Goal: Task Accomplishment & Management: Manage account settings

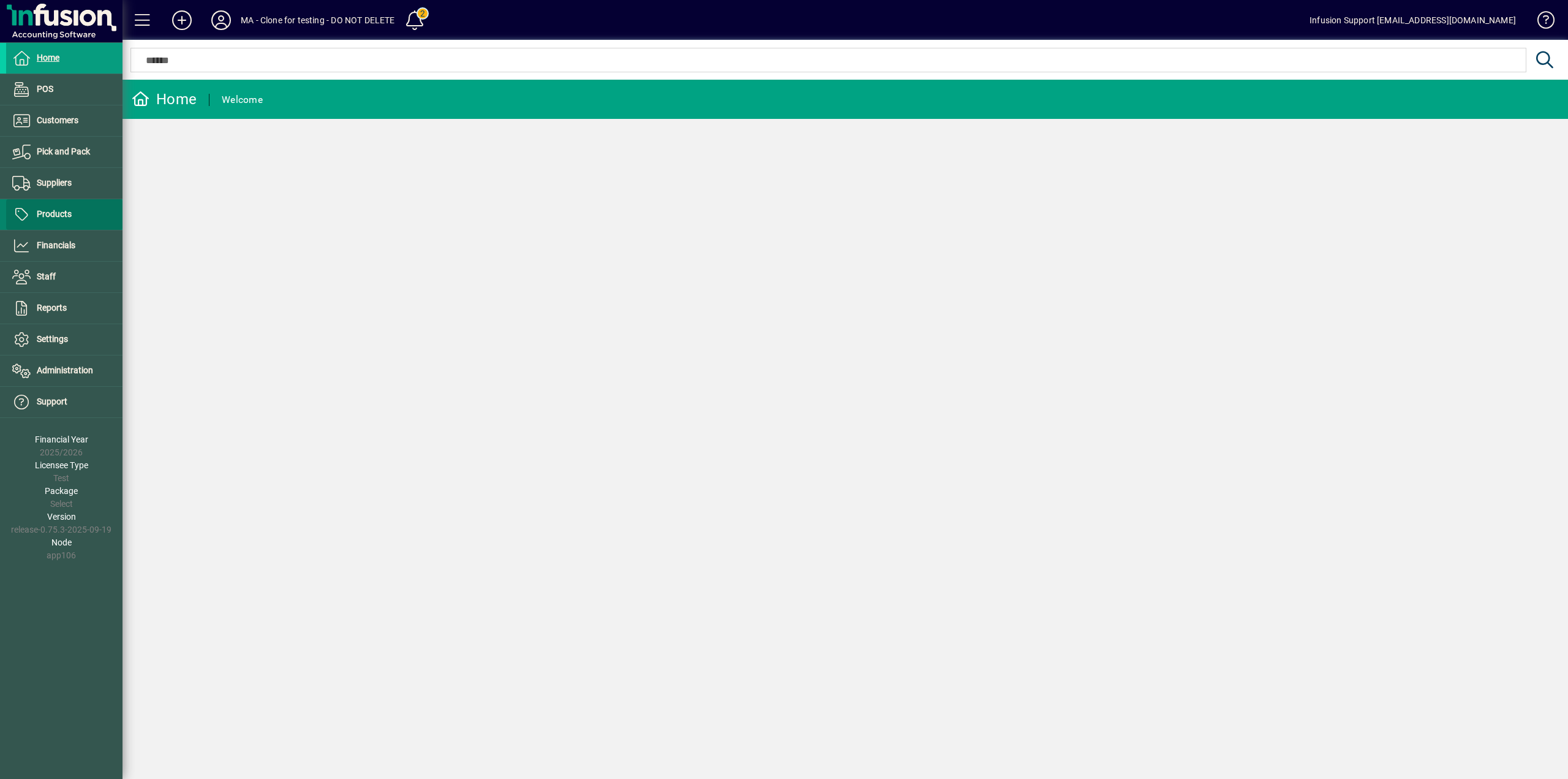
click at [42, 220] on span "Products" at bounding box center [39, 214] width 66 height 15
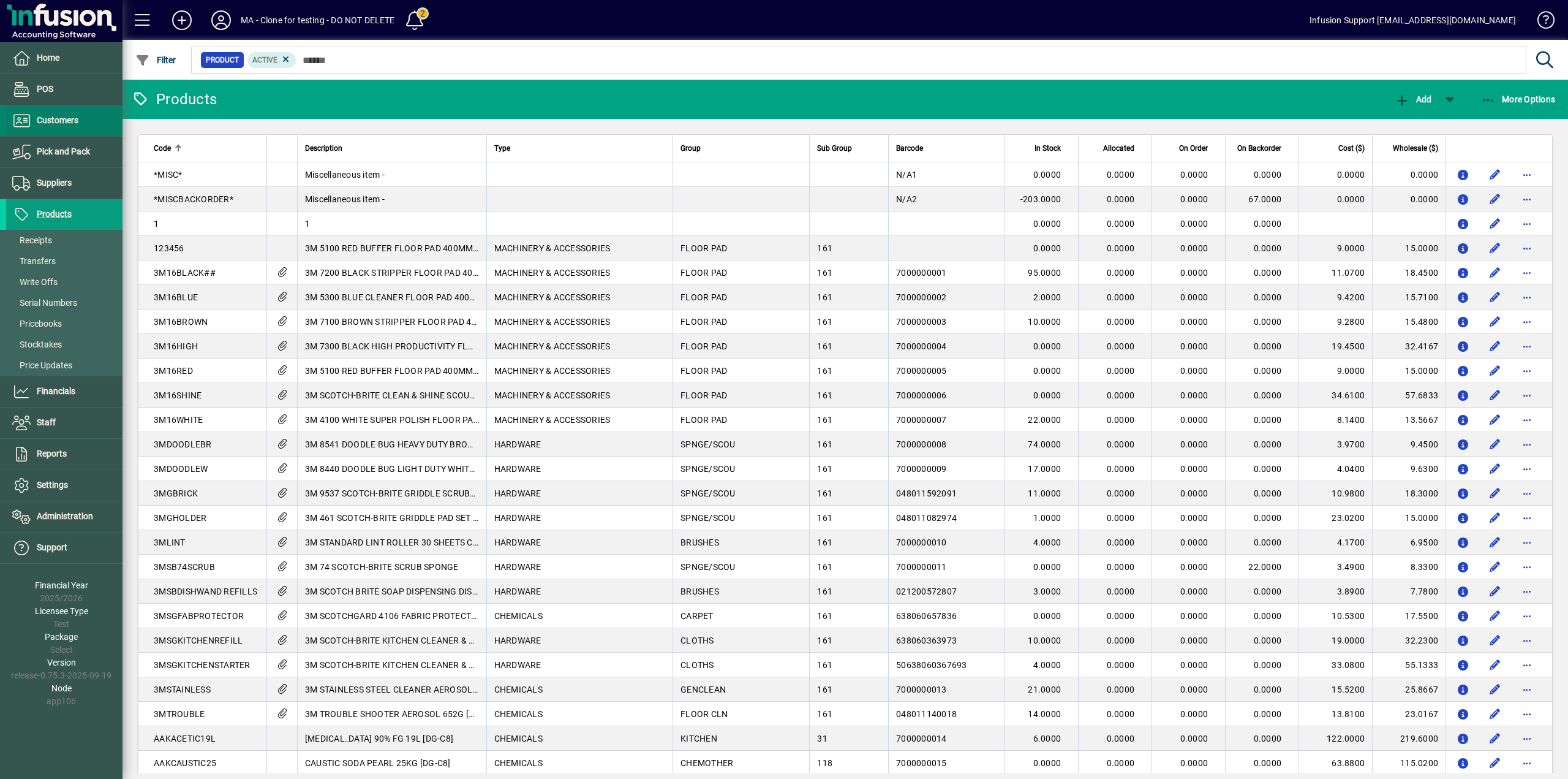
click at [56, 109] on span at bounding box center [65, 121] width 116 height 30
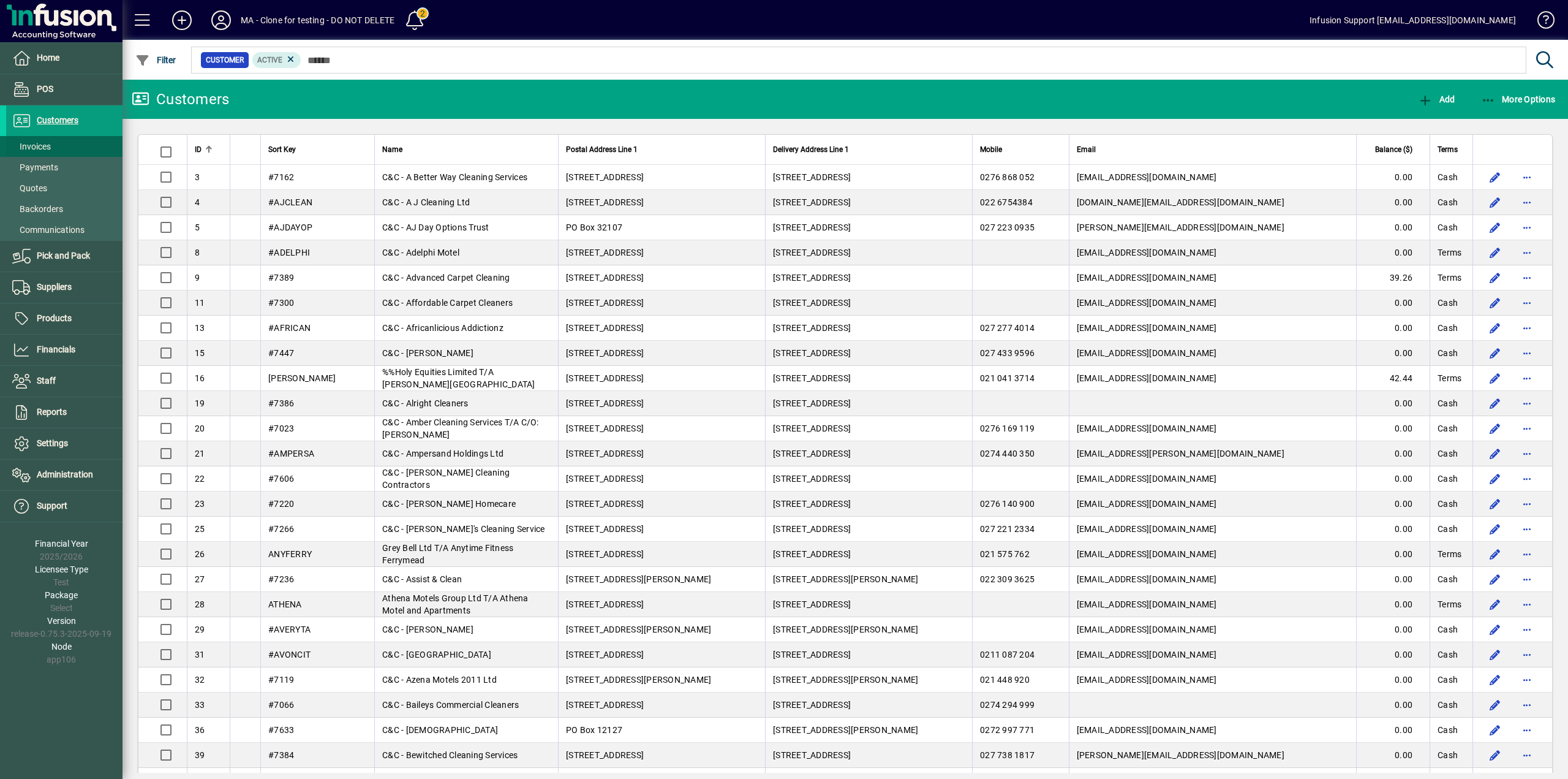
click at [68, 146] on span at bounding box center [65, 147] width 116 height 30
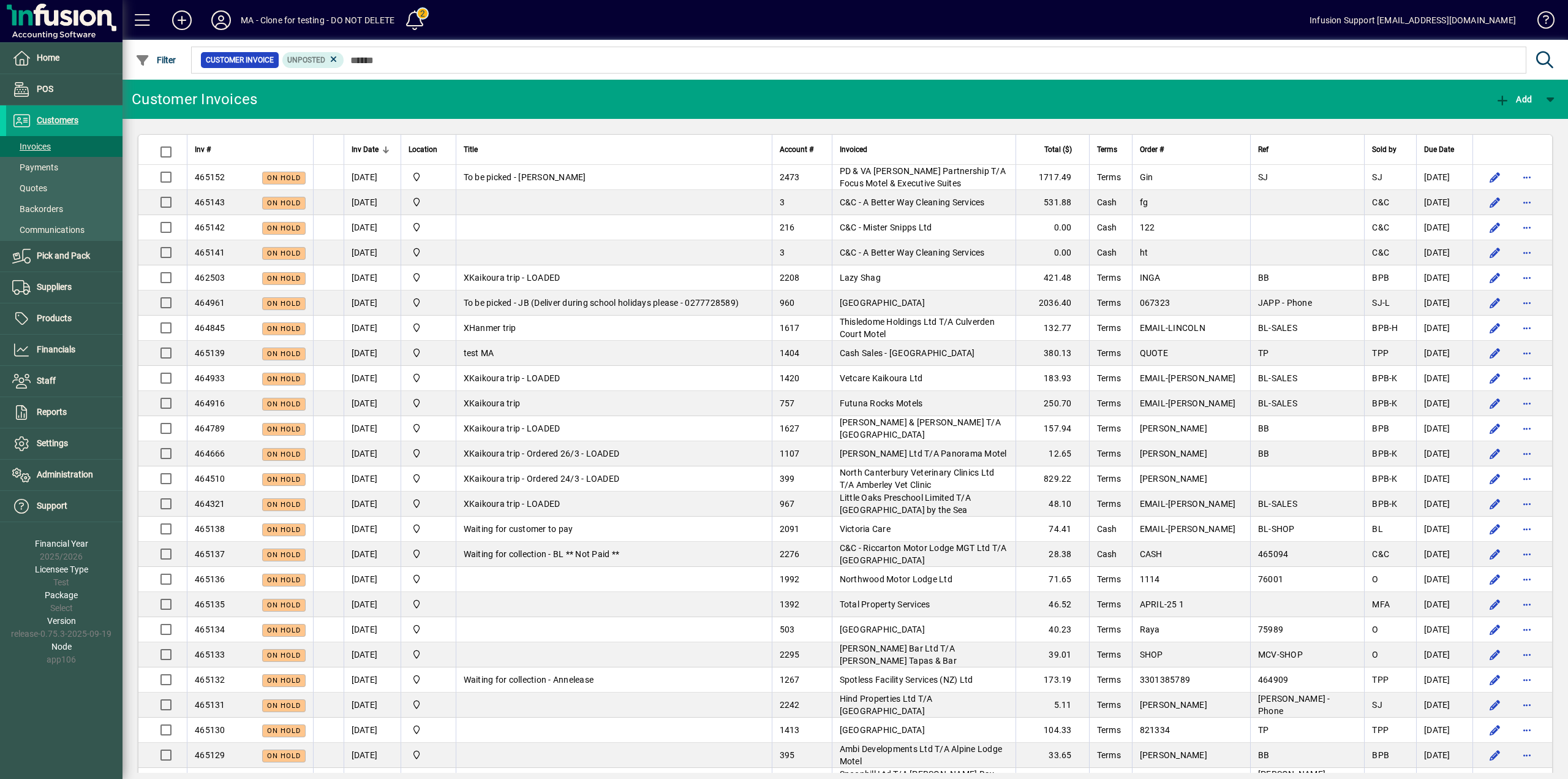
click at [724, 104] on mat-toolbar-row "Customer Invoices Add" at bounding box center [845, 99] width 1446 height 39
click at [40, 183] on span "Quotes" at bounding box center [30, 187] width 35 height 10
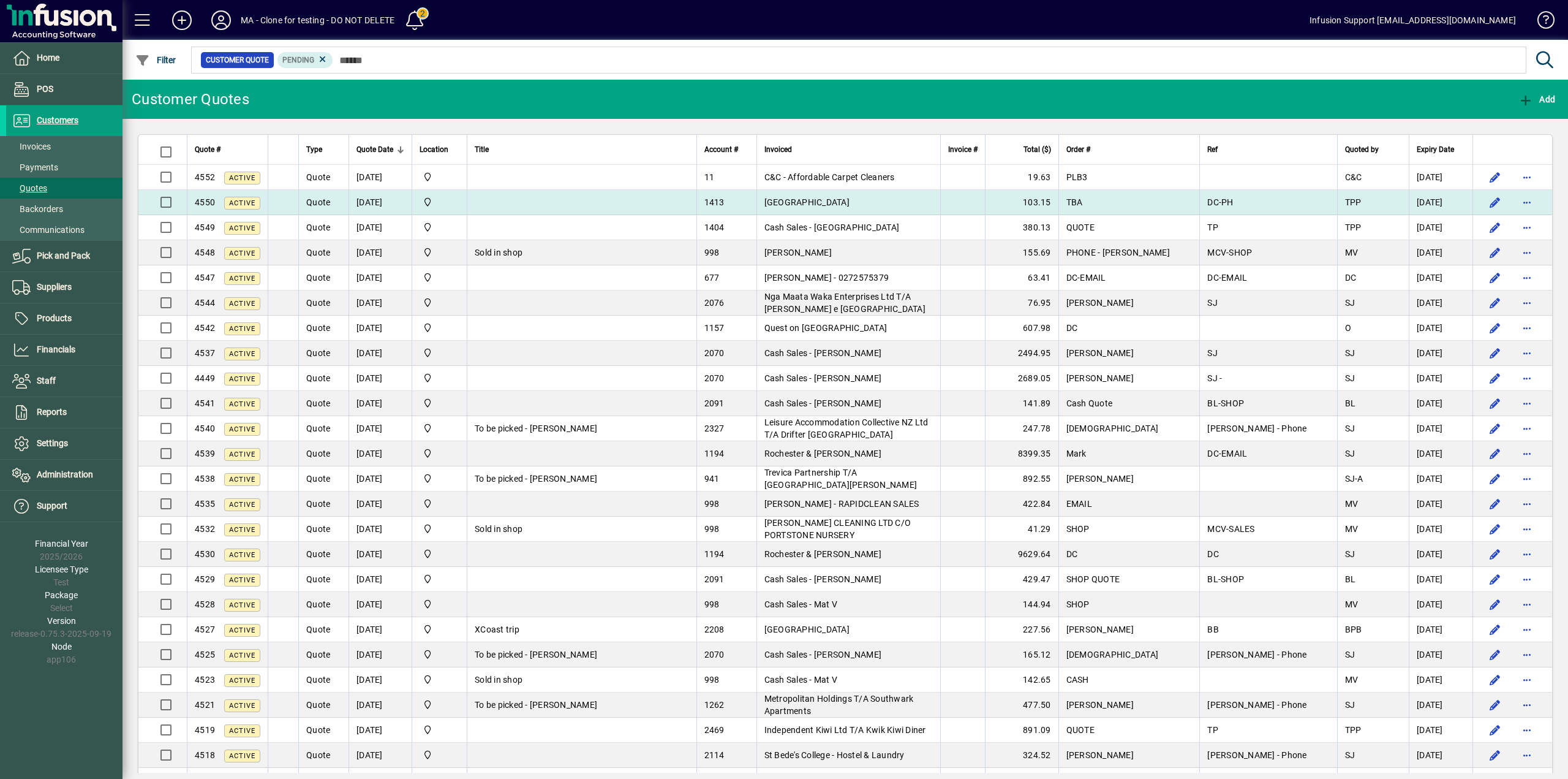
click at [672, 207] on td at bounding box center [581, 202] width 230 height 25
